Goal: Communication & Community: Answer question/provide support

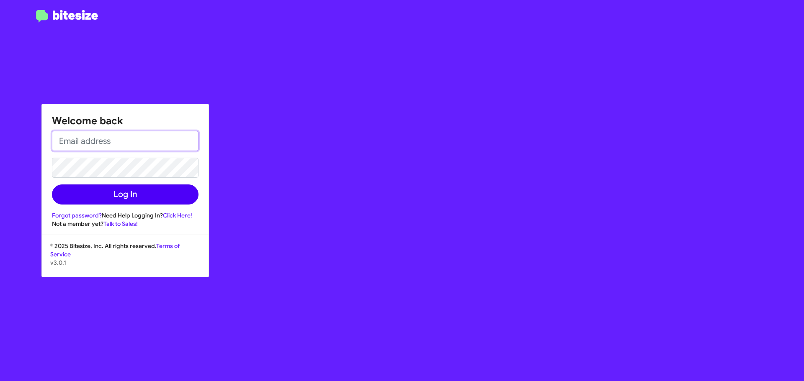
type input "[EMAIL_ADDRESS][DOMAIN_NAME]"
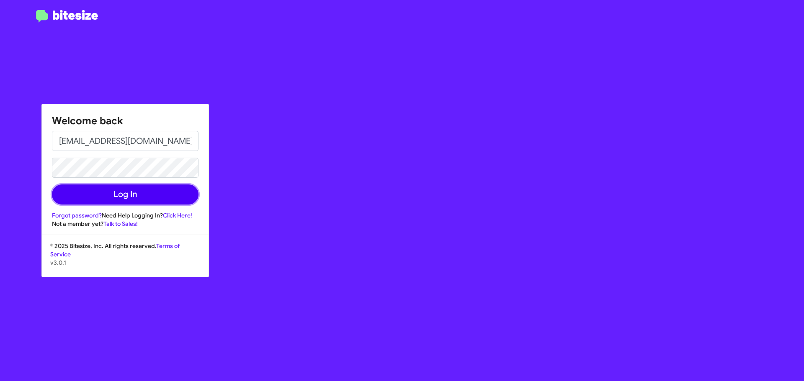
click at [137, 198] on button "Log In" at bounding box center [125, 195] width 147 height 20
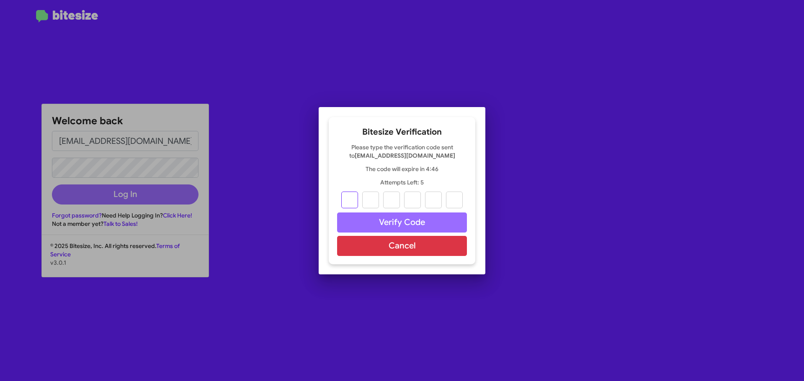
type input "5"
type input "3"
type input "2"
type input "3"
type input "4"
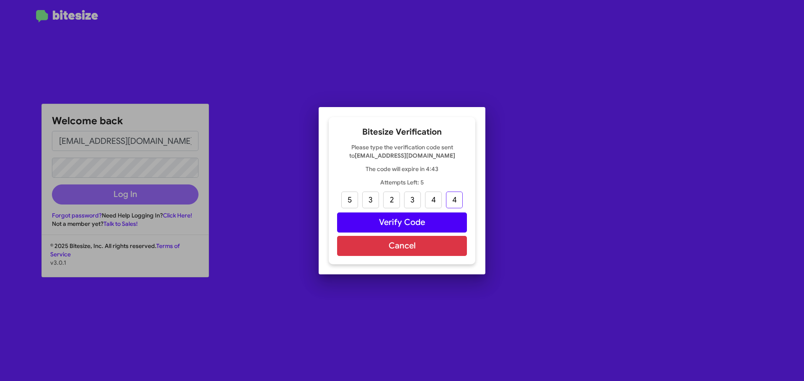
type input "4"
click at [450, 216] on button "Verify Code" at bounding box center [402, 223] width 130 height 20
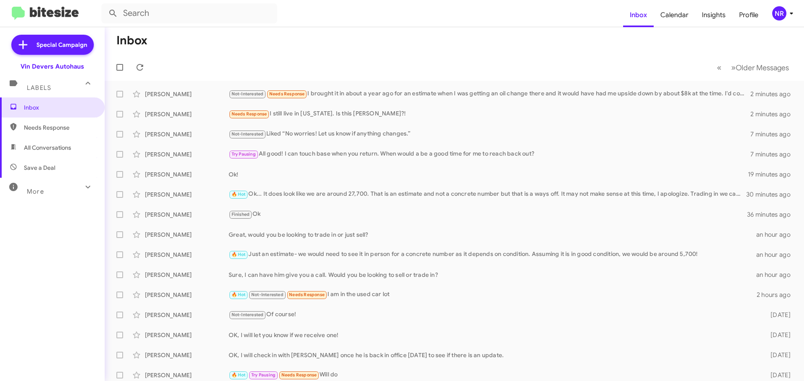
click at [73, 187] on div "More" at bounding box center [44, 187] width 75 height 15
click at [434, 117] on div "Needs Response I still live in [US_STATE]. Is this [PERSON_NAME]?!" at bounding box center [496, 114] width 535 height 10
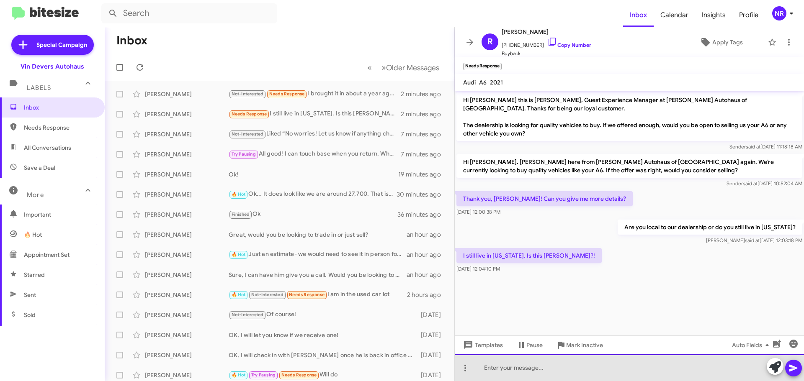
click at [520, 370] on div at bounding box center [629, 368] width 349 height 27
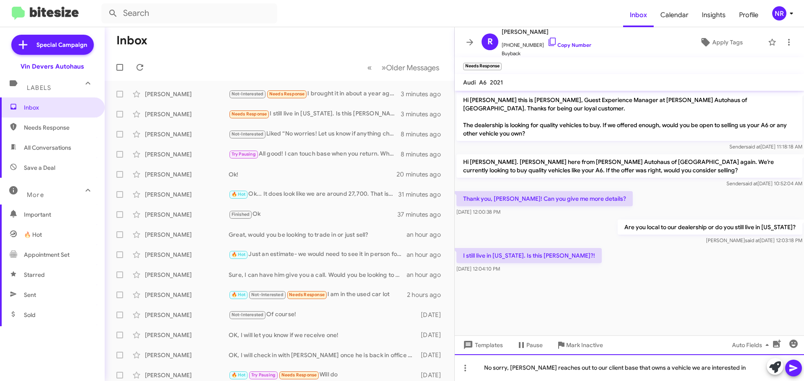
click at [512, 368] on div "No sorry, [PERSON_NAME] reaches out to our client base that owns a vehicle we a…" at bounding box center [629, 368] width 349 height 27
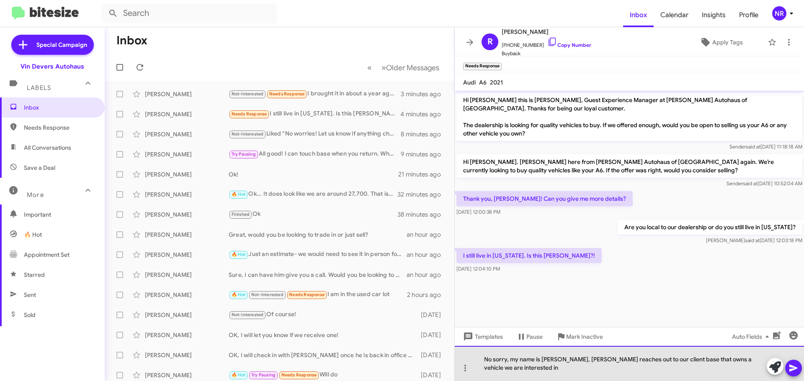
click at [512, 368] on div "No sorry, my name is [PERSON_NAME], [PERSON_NAME] reaches out to our client bas…" at bounding box center [629, 363] width 349 height 35
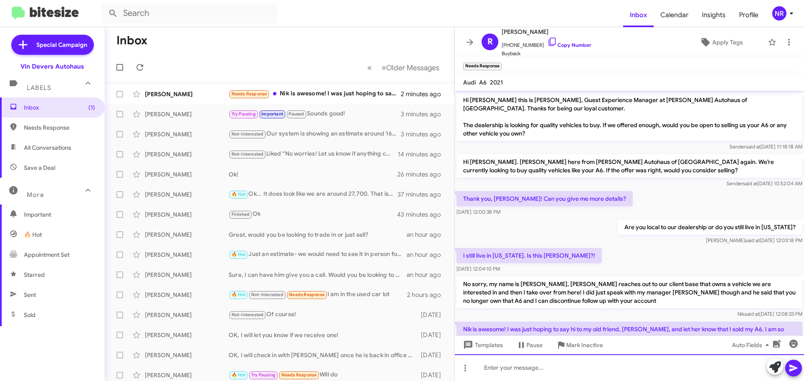
scroll to position [36, 0]
